Goal: Unclear: Unclear

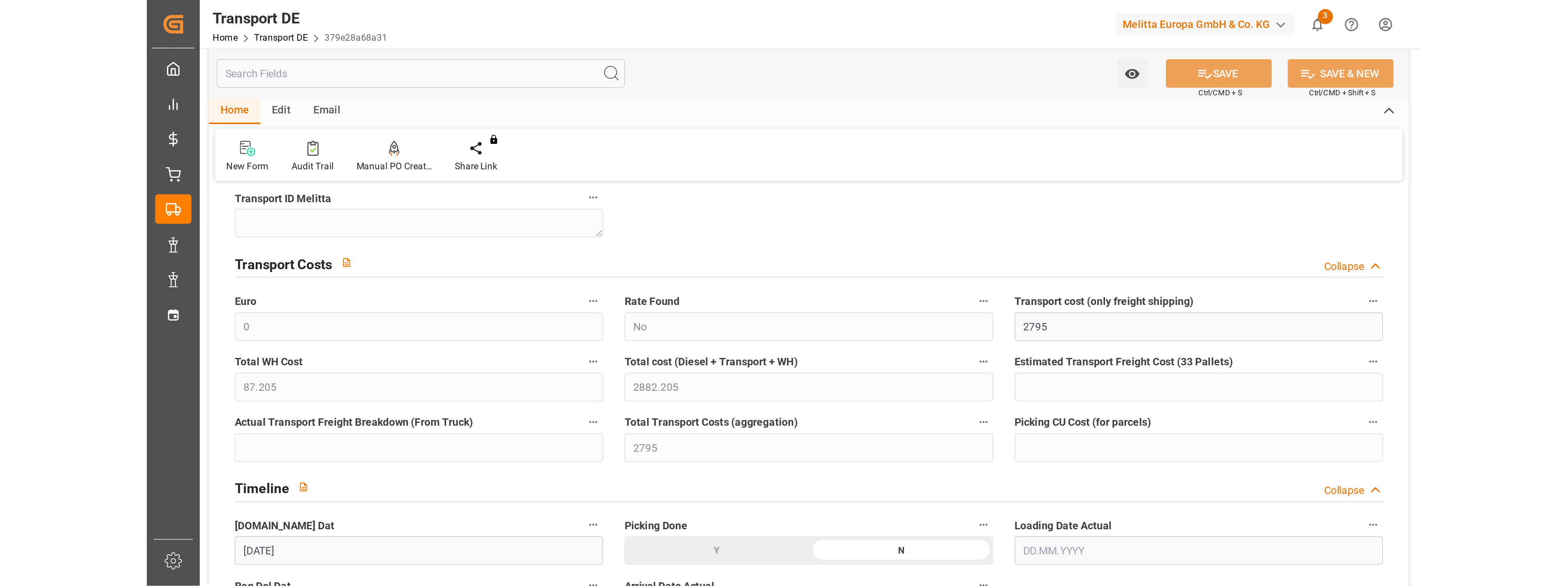
scroll to position [274, 0]
